Goal: Information Seeking & Learning: Learn about a topic

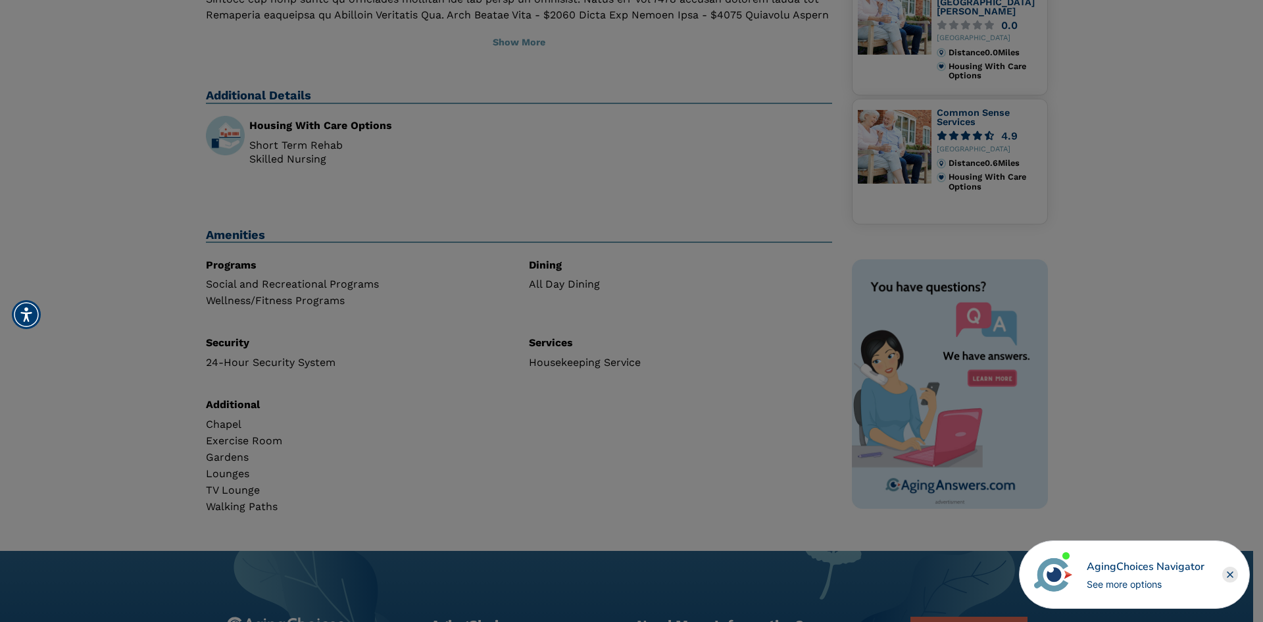
scroll to position [381, 0]
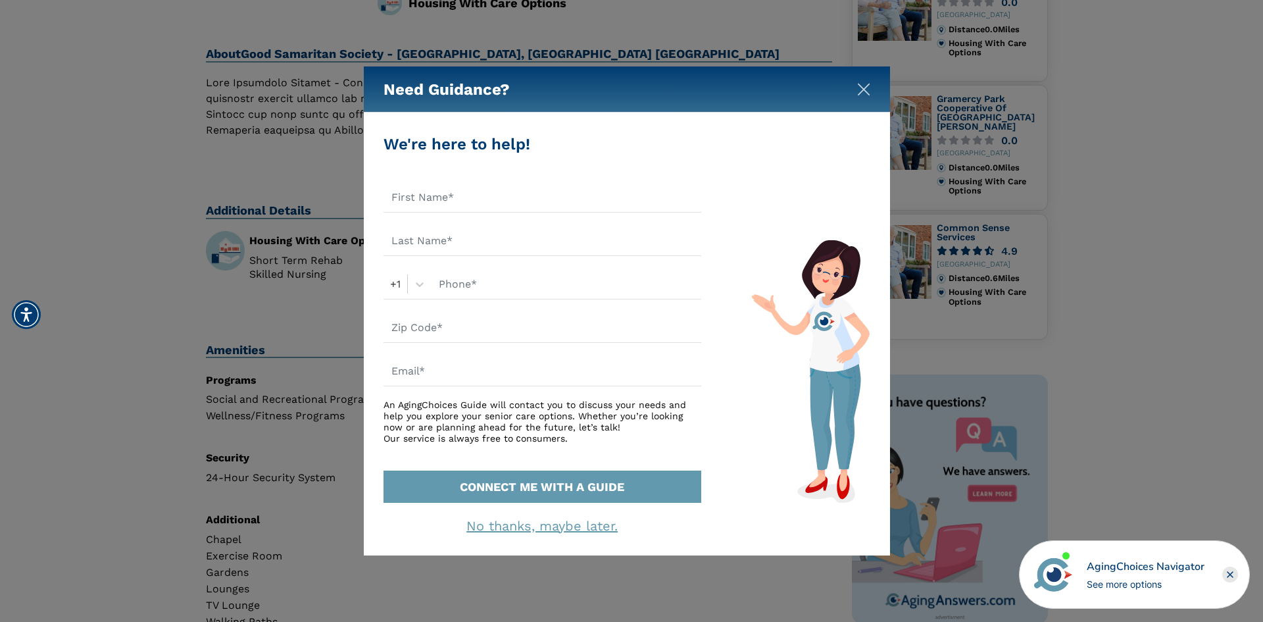
click at [860, 90] on img "Close" at bounding box center [863, 89] width 13 height 13
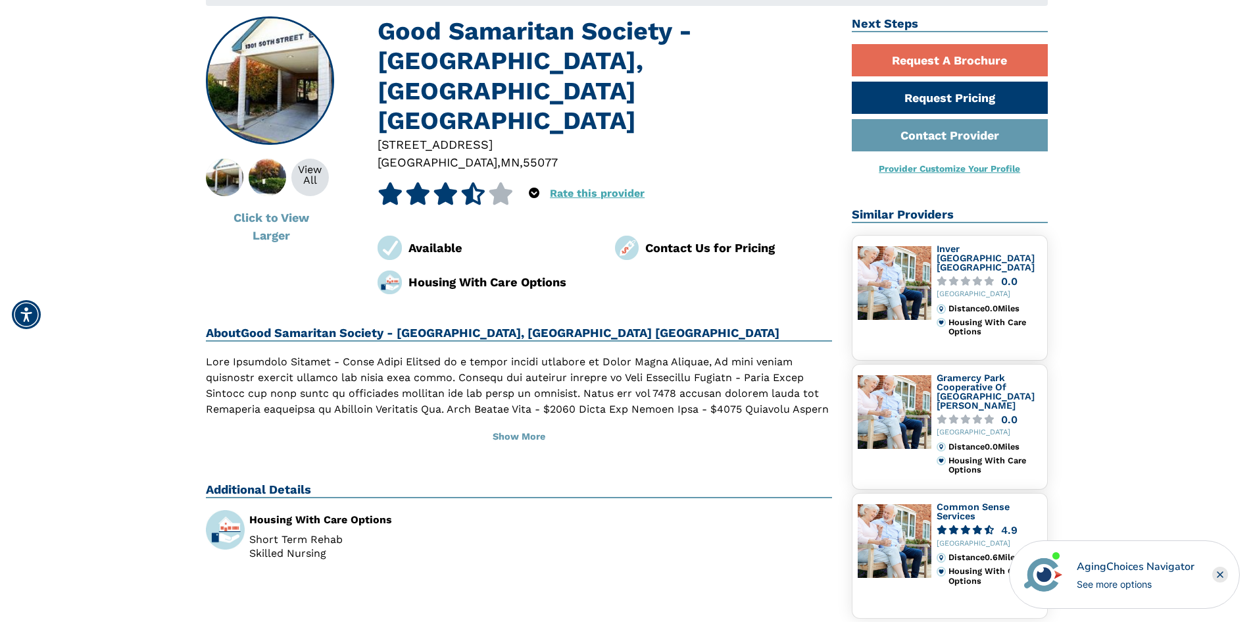
scroll to position [0, 0]
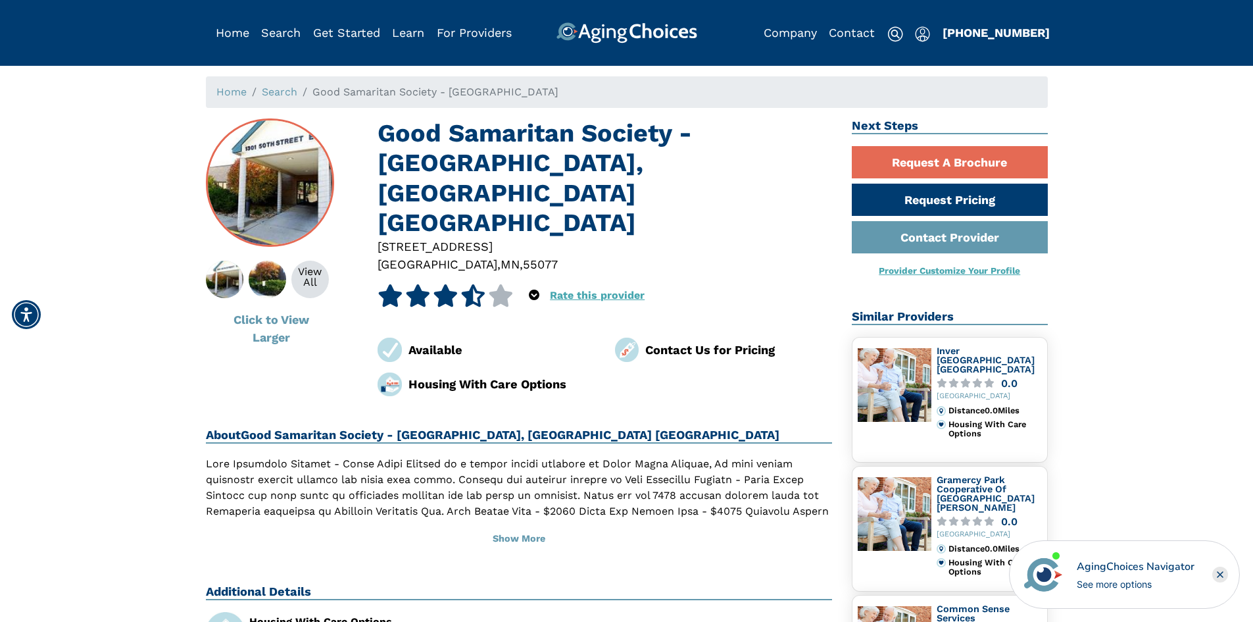
click at [291, 191] on img at bounding box center [270, 183] width 126 height 126
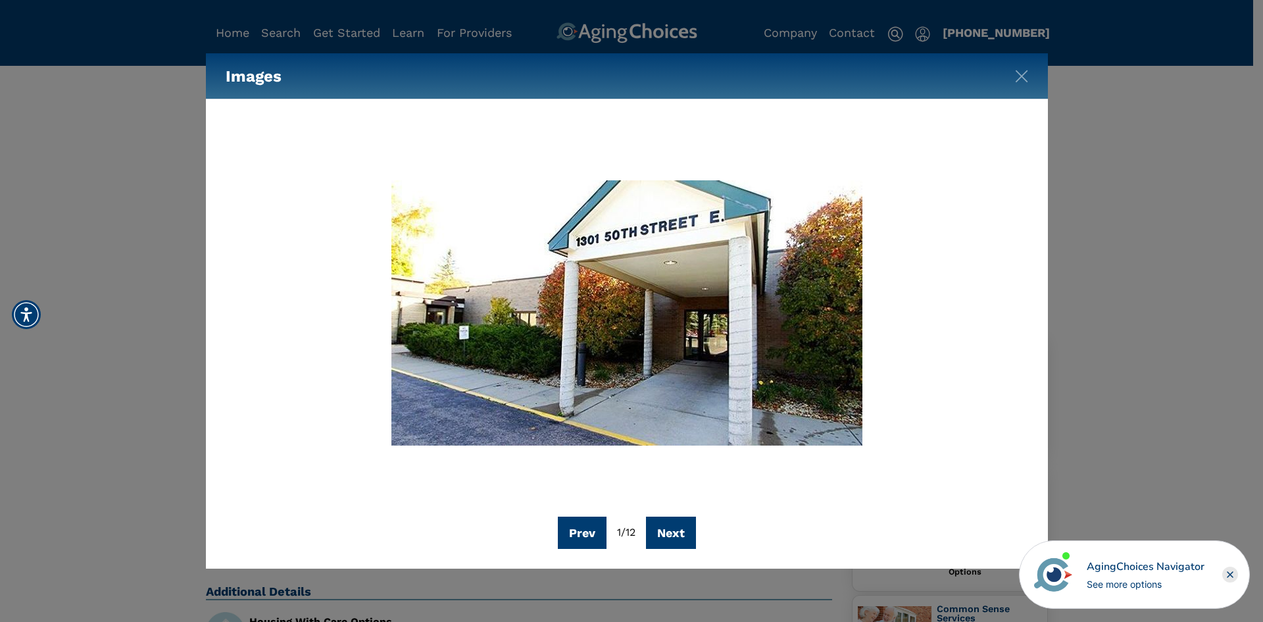
click at [703, 535] on div "Prev 1 / 12 Next" at bounding box center [627, 532] width 803 height 32
click at [694, 532] on button "Next" at bounding box center [671, 532] width 50 height 32
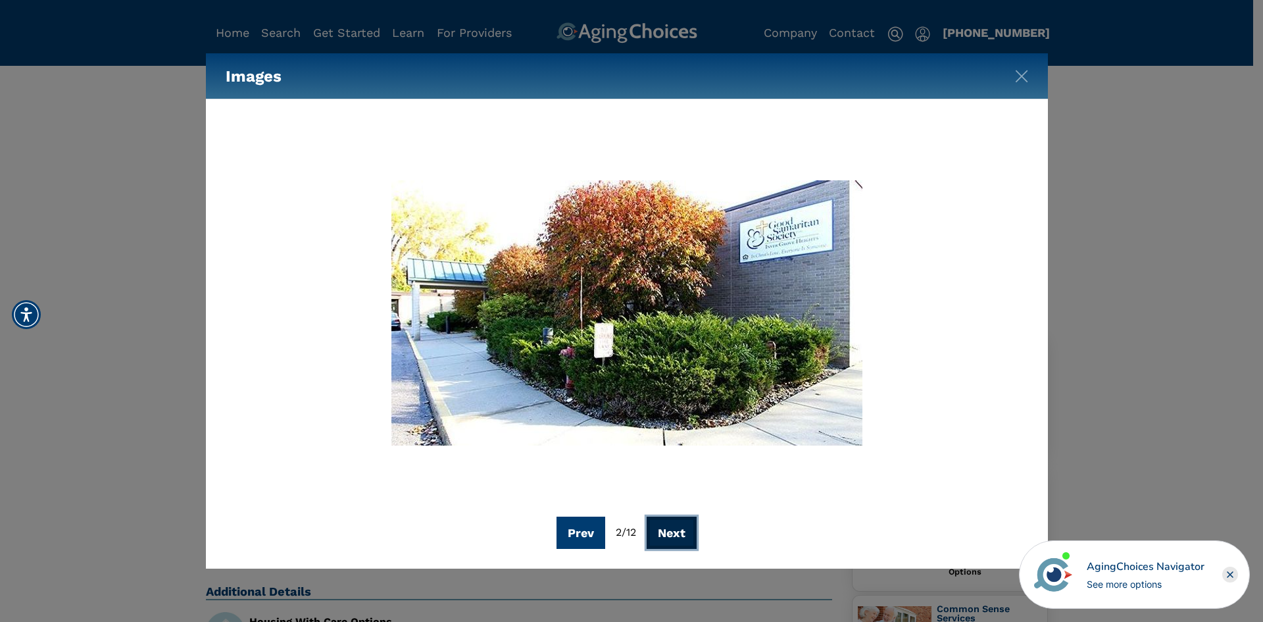
click at [672, 541] on button "Next" at bounding box center [672, 532] width 50 height 32
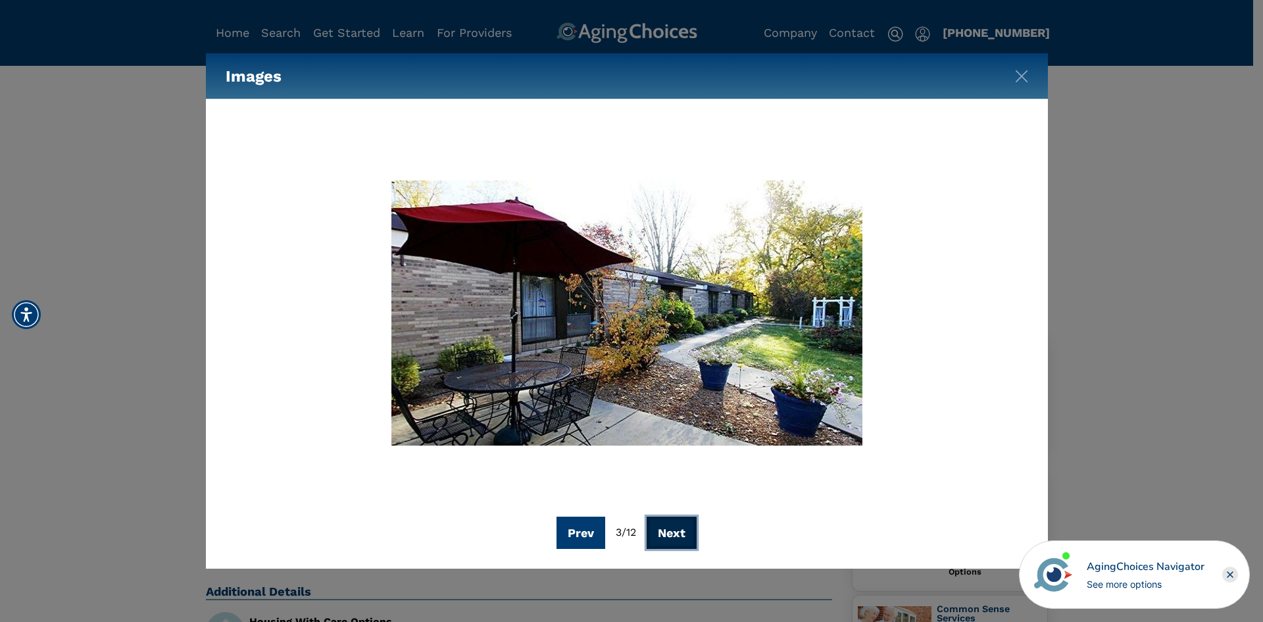
click at [670, 541] on button "Next" at bounding box center [672, 532] width 50 height 32
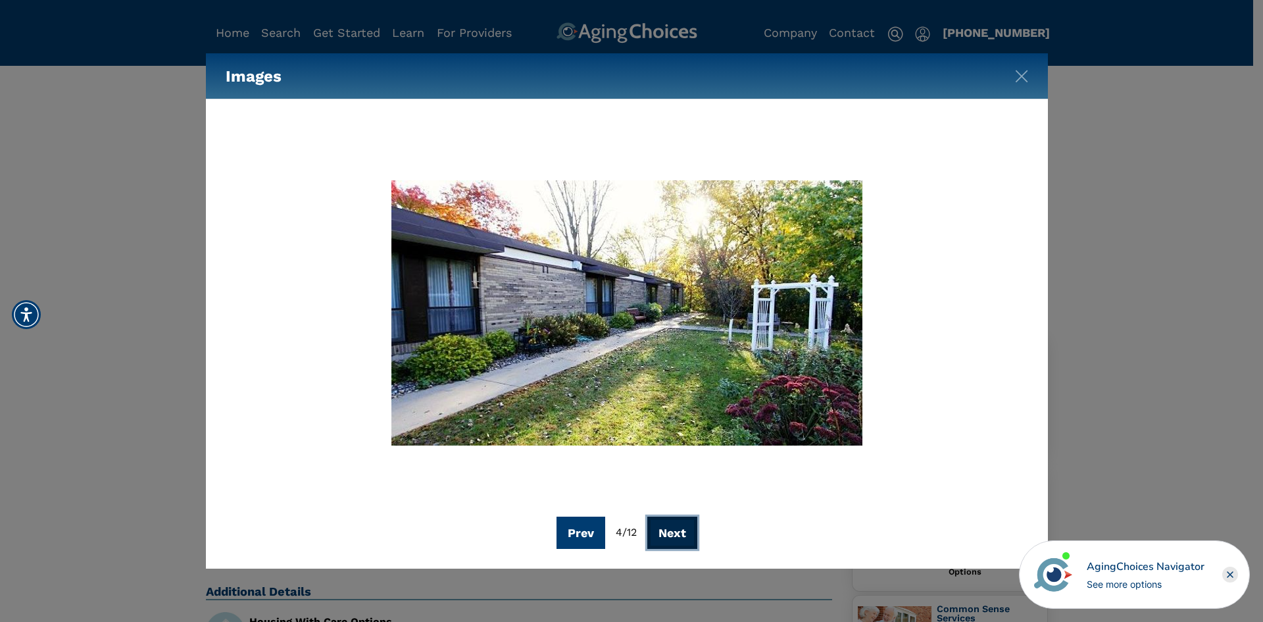
click at [670, 541] on button "Next" at bounding box center [672, 532] width 50 height 32
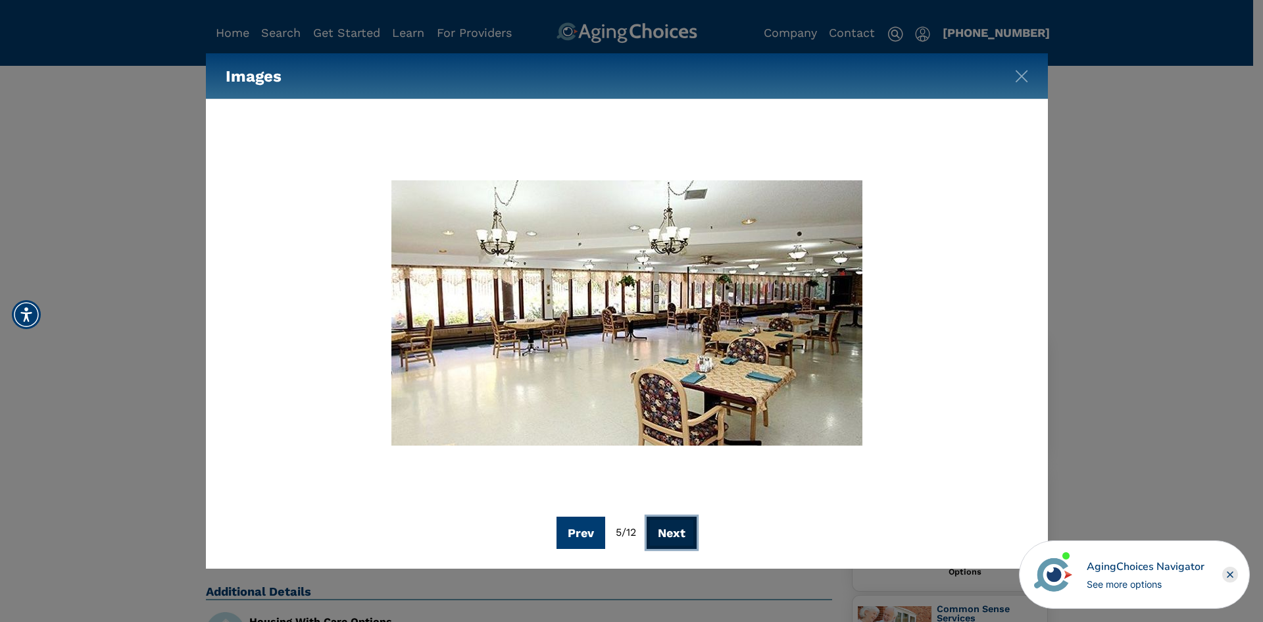
click at [670, 541] on button "Next" at bounding box center [672, 532] width 50 height 32
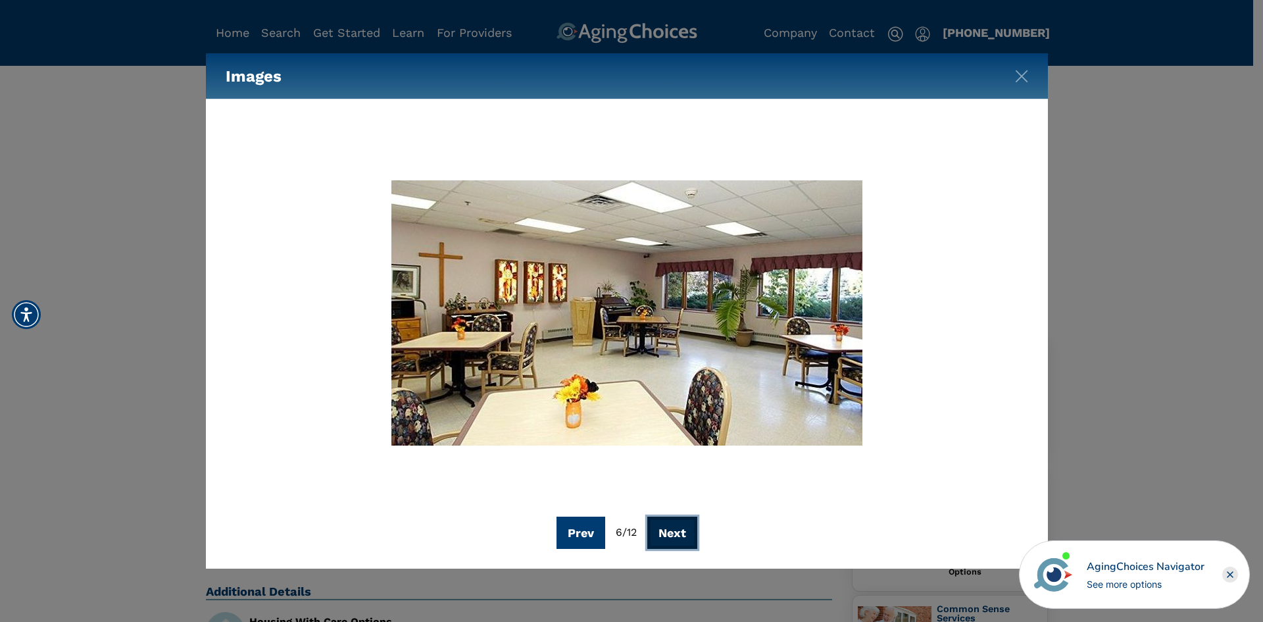
click at [670, 541] on button "Next" at bounding box center [672, 532] width 50 height 32
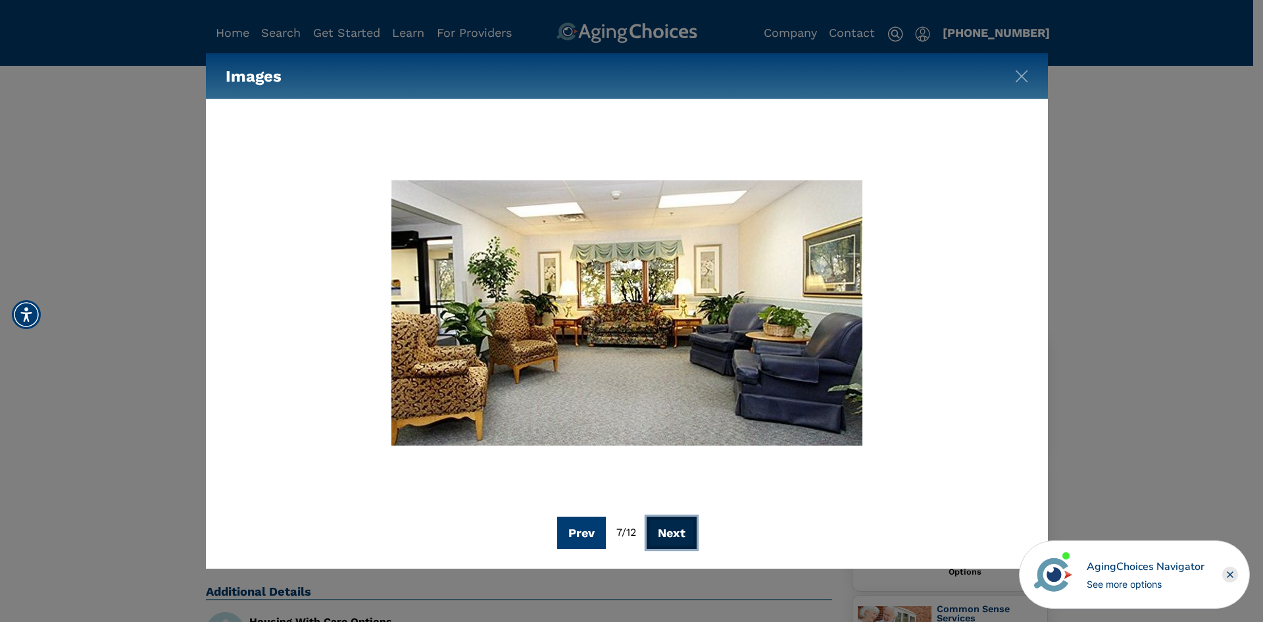
click at [670, 541] on button "Next" at bounding box center [672, 532] width 50 height 32
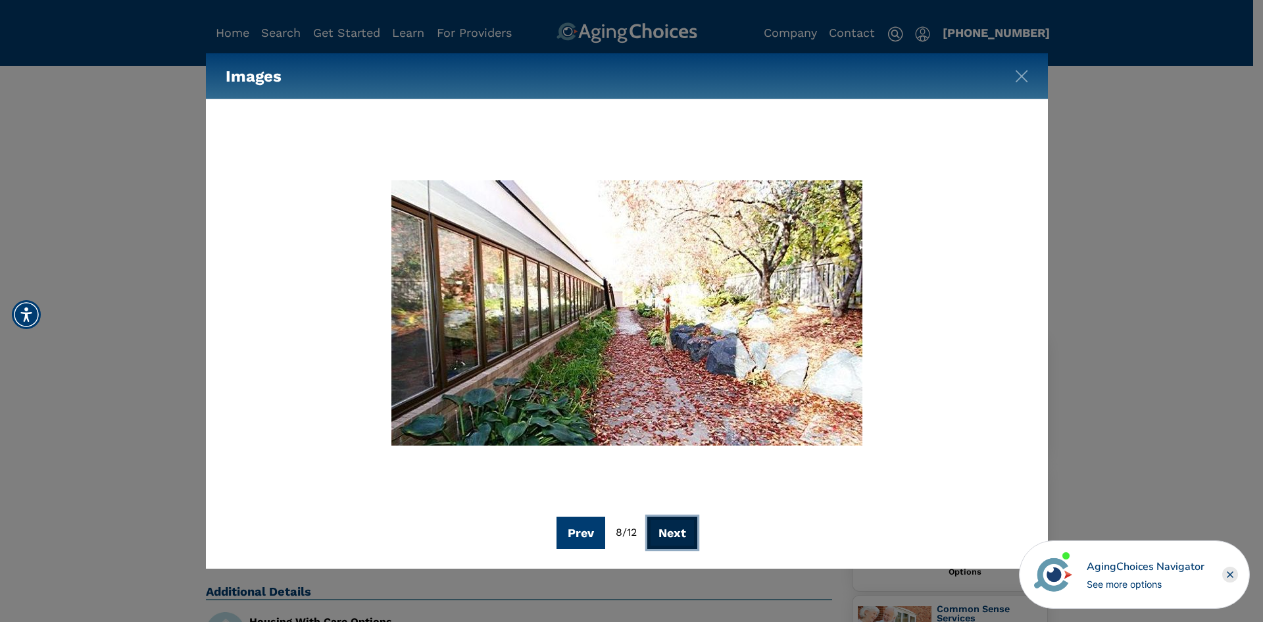
click at [670, 541] on button "Next" at bounding box center [672, 532] width 50 height 32
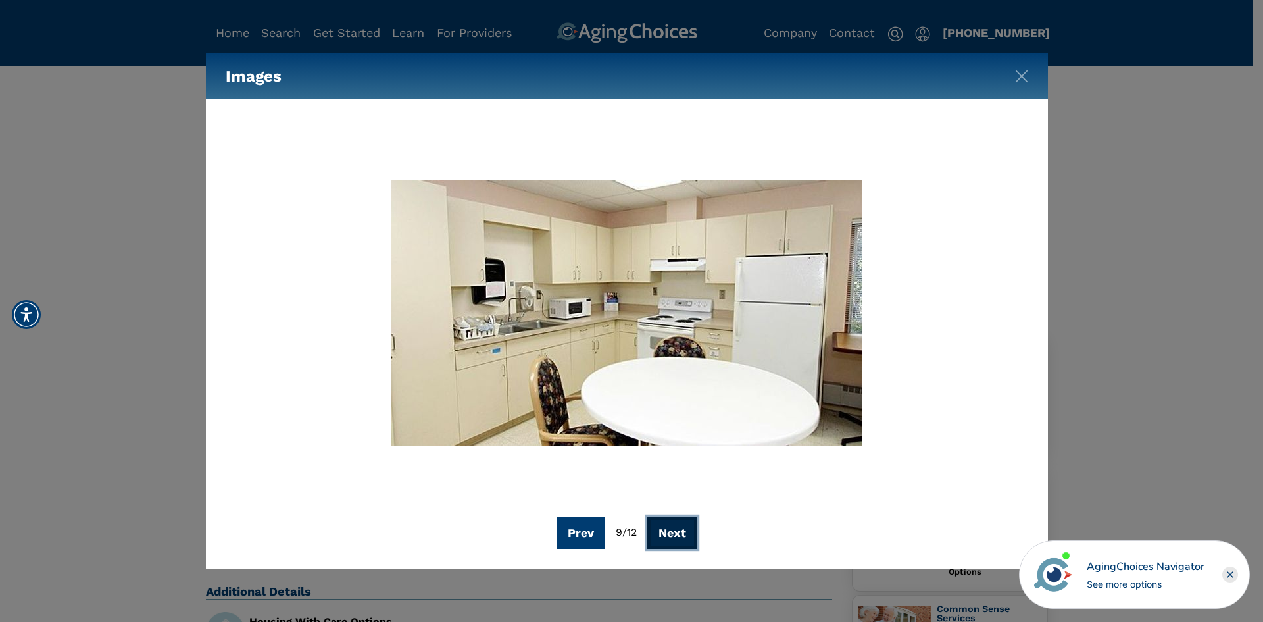
click at [670, 541] on button "Next" at bounding box center [672, 532] width 50 height 32
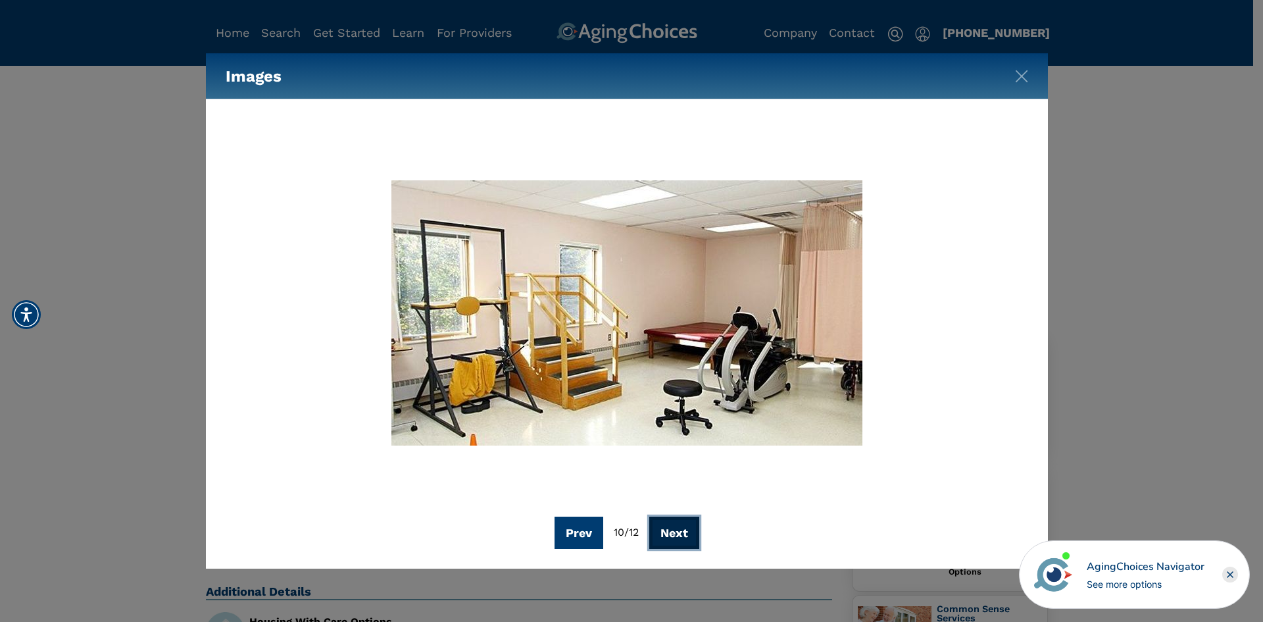
click at [670, 541] on button "Next" at bounding box center [674, 532] width 50 height 32
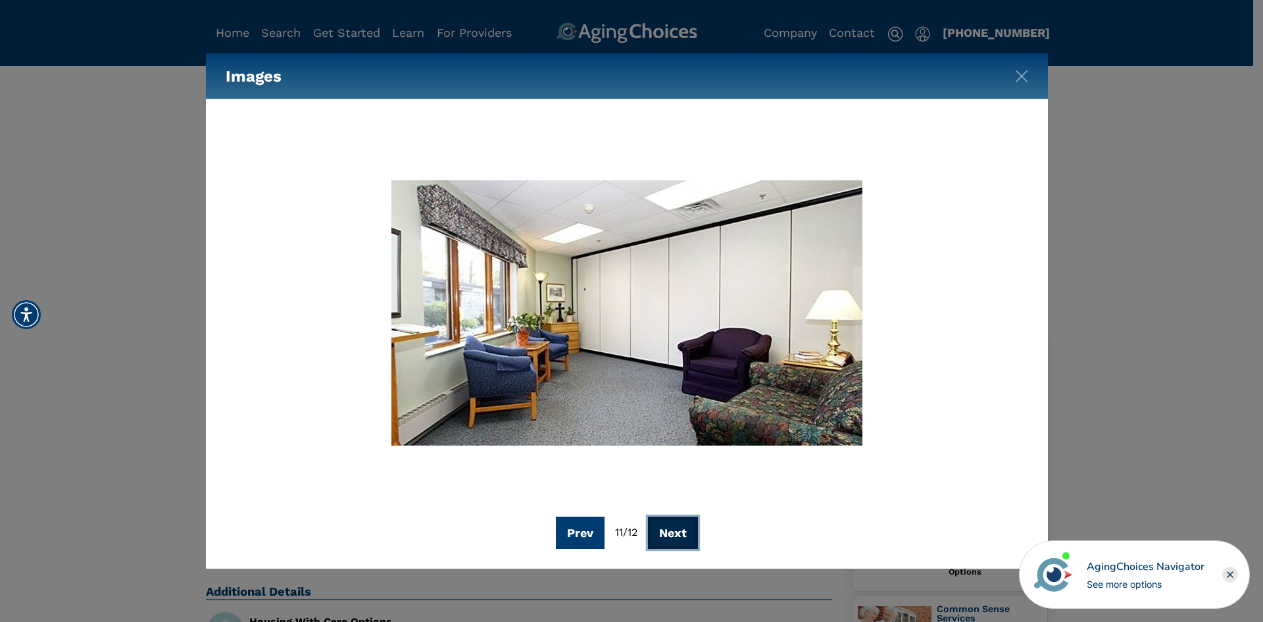
click at [670, 541] on button "Next" at bounding box center [673, 532] width 50 height 32
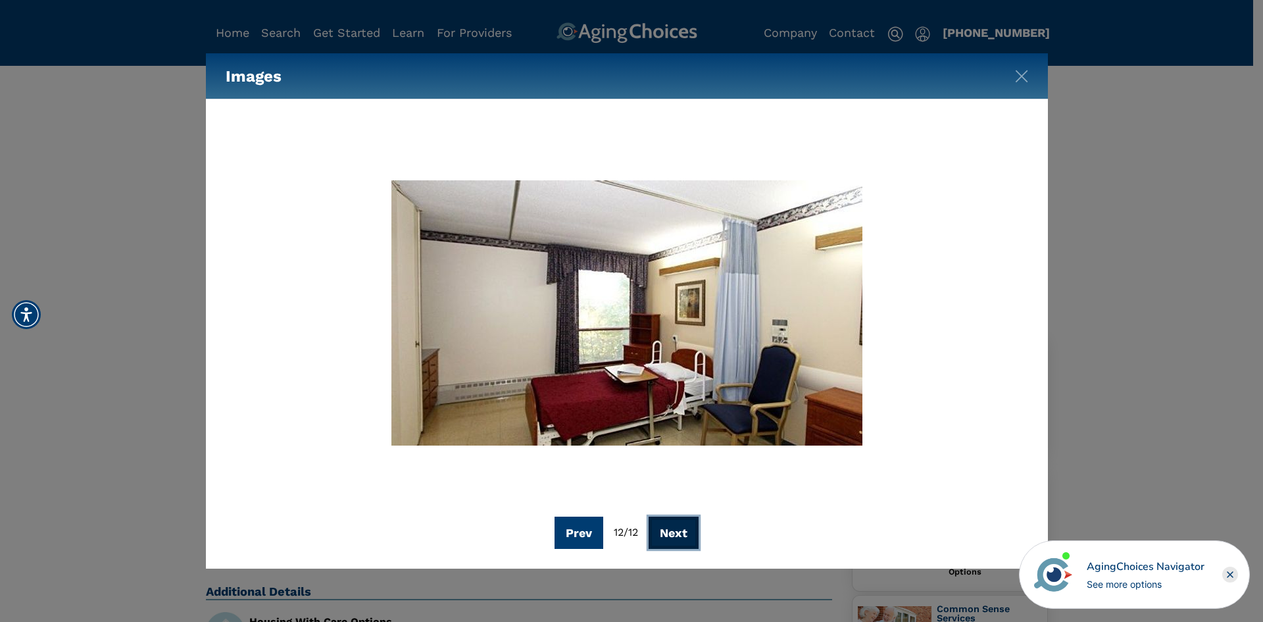
click at [670, 541] on button "Next" at bounding box center [674, 532] width 50 height 32
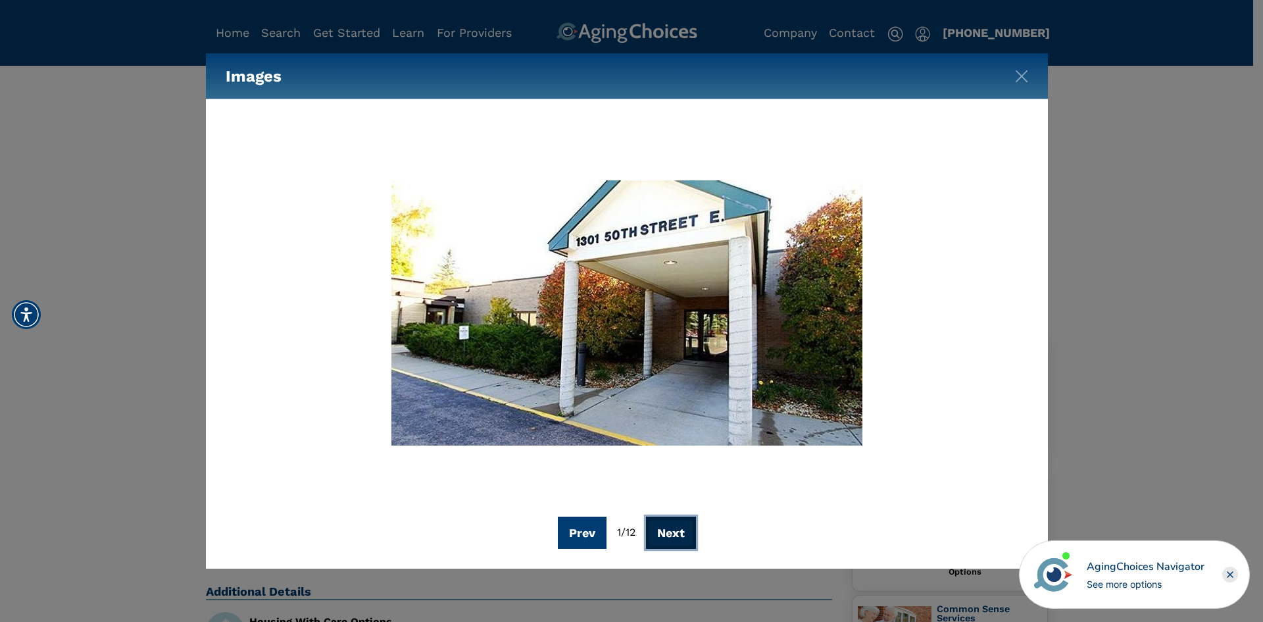
click at [670, 541] on button "Next" at bounding box center [671, 532] width 50 height 32
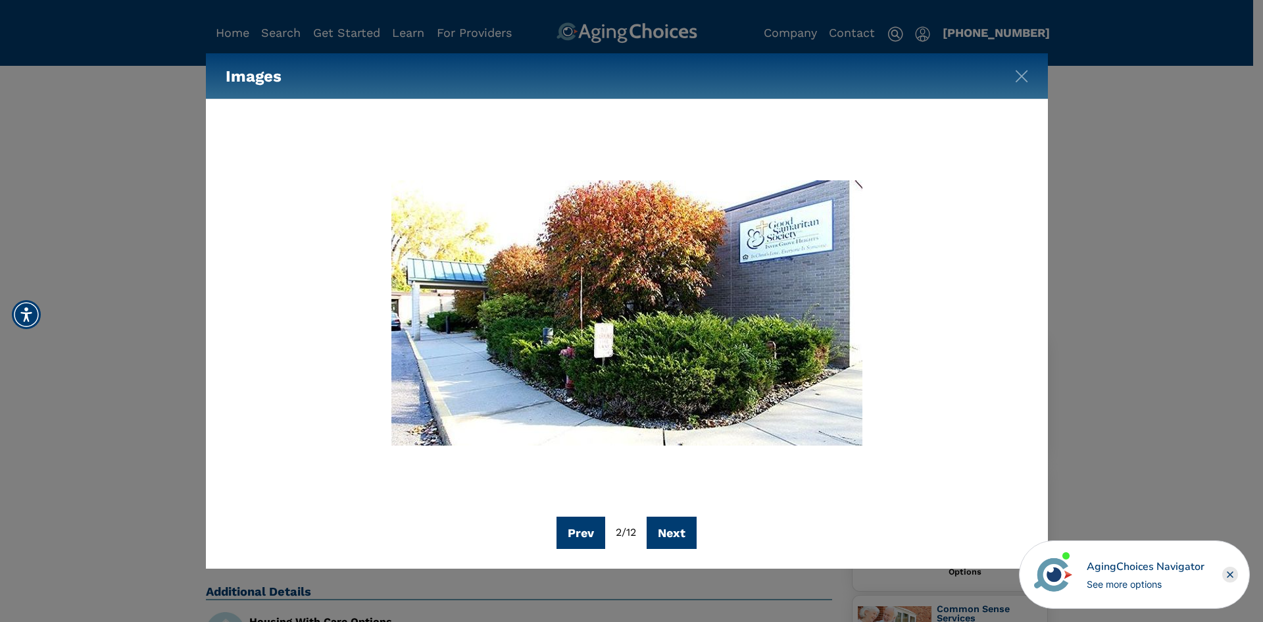
click at [1030, 79] on div "Images" at bounding box center [627, 76] width 842 height 46
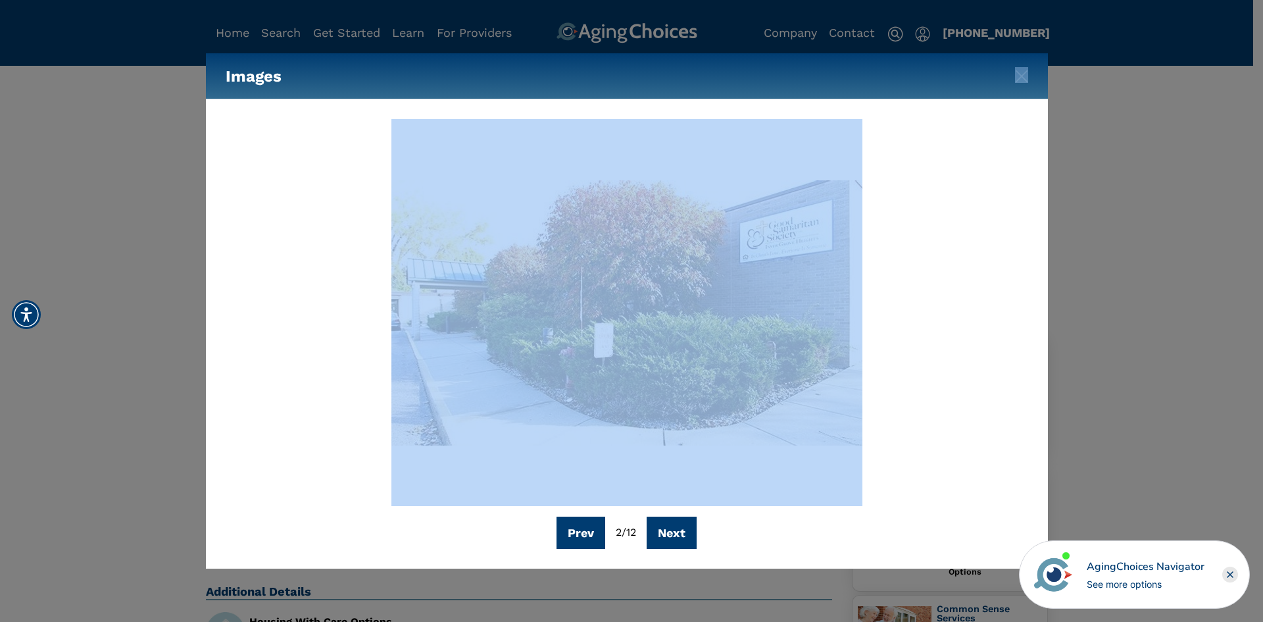
drag, startPoint x: 1030, startPoint y: 79, endPoint x: 1024, endPoint y: 76, distance: 6.8
click at [1029, 76] on div "Images" at bounding box center [627, 76] width 842 height 46
click at [1019, 75] on img "Close" at bounding box center [1021, 76] width 13 height 13
